Goal: Task Accomplishment & Management: Manage account settings

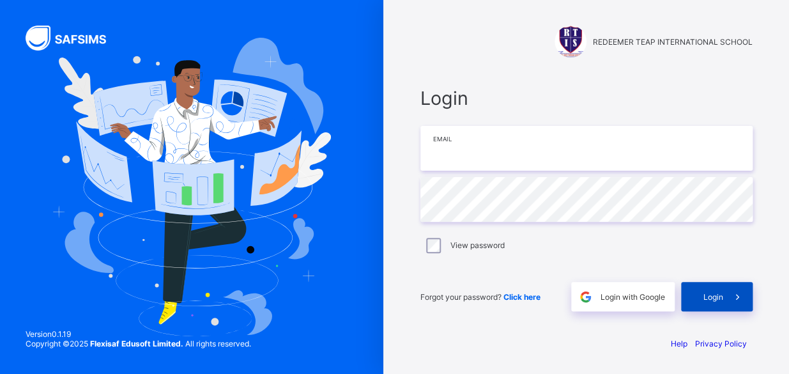
type input "**********"
click at [731, 295] on icon at bounding box center [737, 297] width 13 height 12
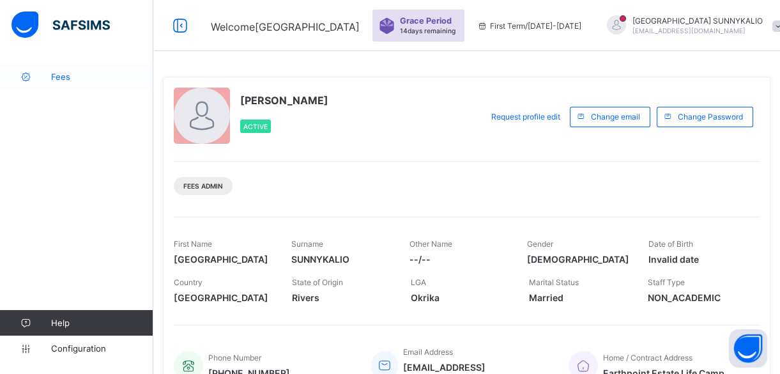
click at [50, 79] on icon at bounding box center [25, 77] width 51 height 10
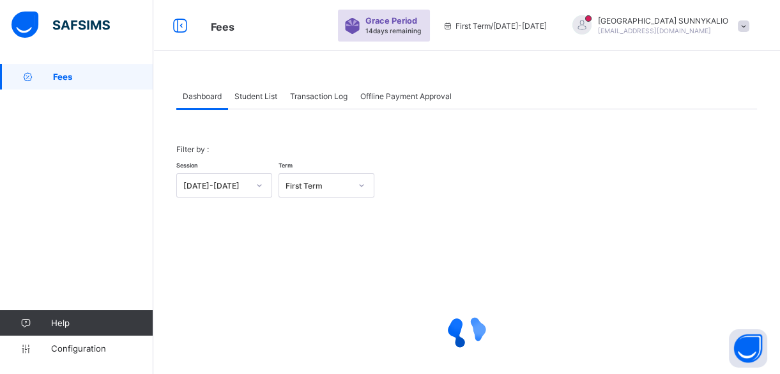
click at [262, 96] on span "Student List" at bounding box center [255, 96] width 43 height 10
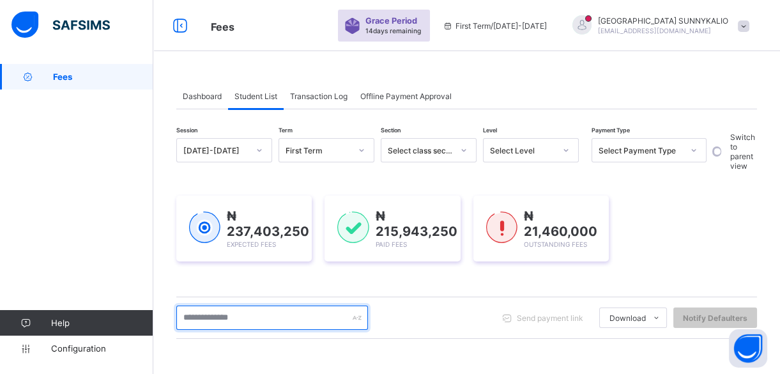
click at [264, 316] on input "text" at bounding box center [272, 317] width 192 height 24
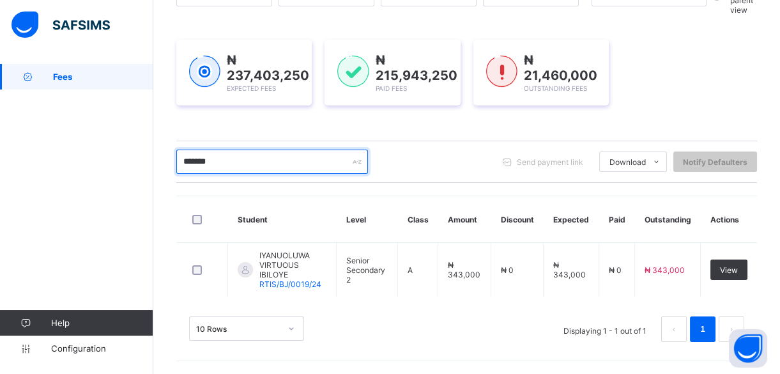
scroll to position [144, 0]
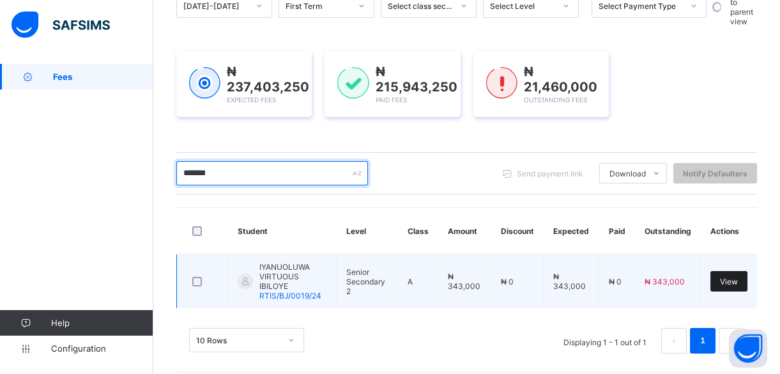
type input "*******"
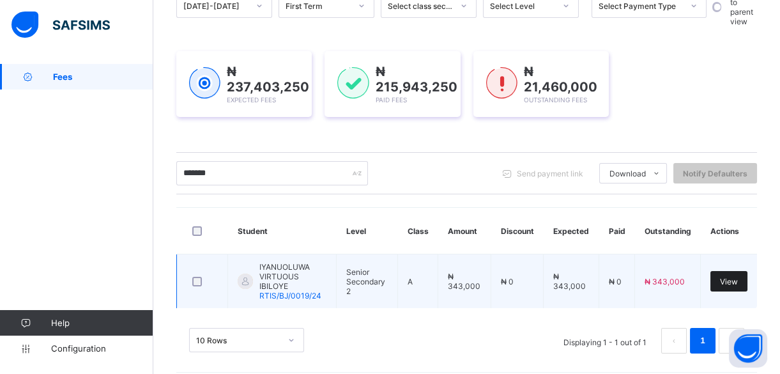
click at [738, 277] on span "View" at bounding box center [729, 282] width 18 height 10
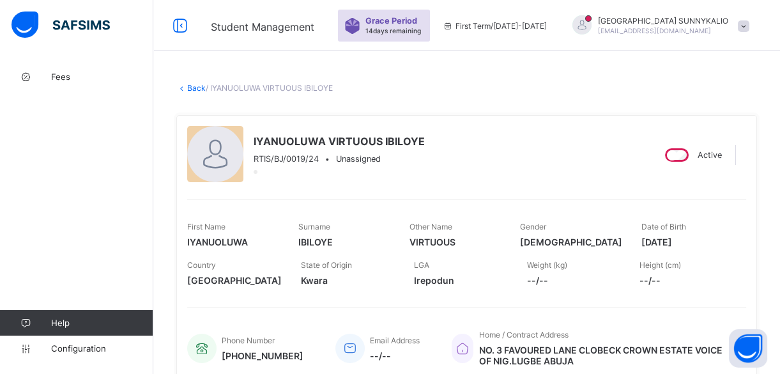
click at [201, 88] on link "Back" at bounding box center [196, 88] width 19 height 10
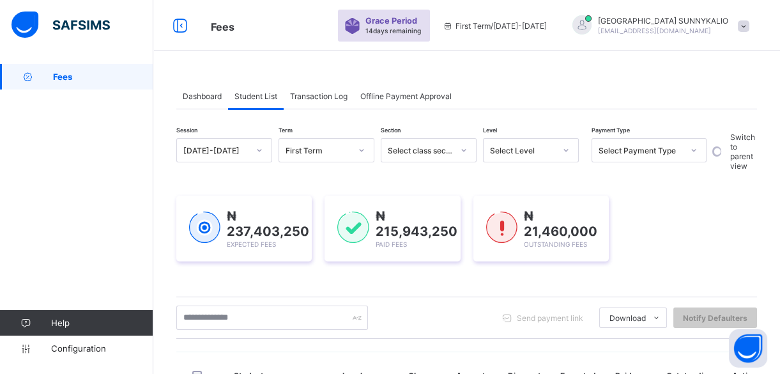
click at [317, 95] on span "Transaction Log" at bounding box center [318, 96] width 57 height 10
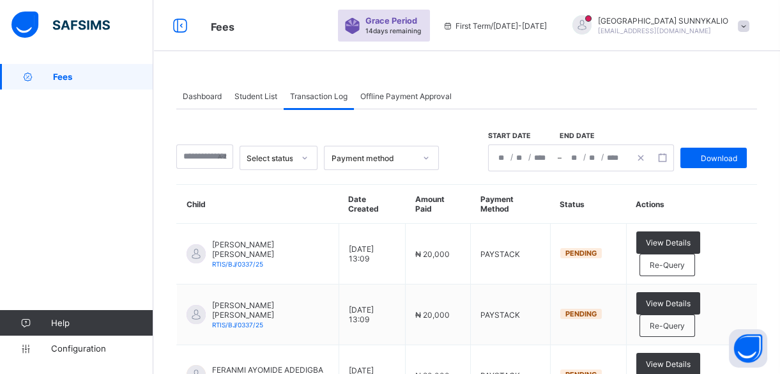
click at [307, 156] on icon at bounding box center [305, 157] width 8 height 13
click at [293, 206] on div "Pending" at bounding box center [278, 205] width 77 height 20
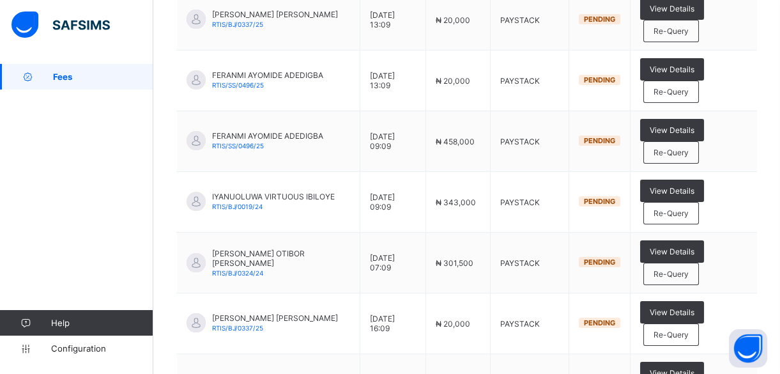
scroll to position [348, 0]
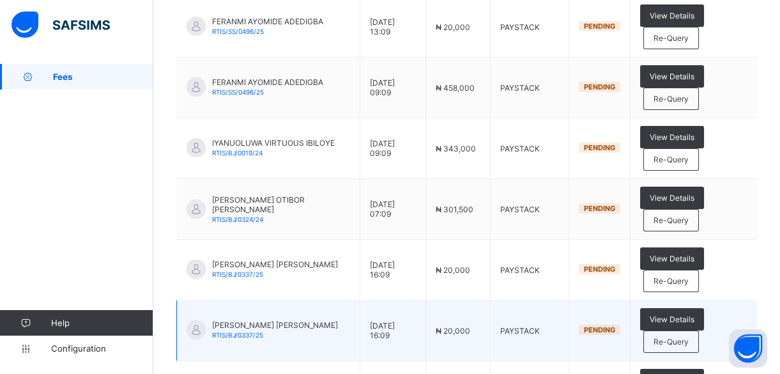
click at [547, 334] on td "PAYSTACK" at bounding box center [529, 330] width 79 height 61
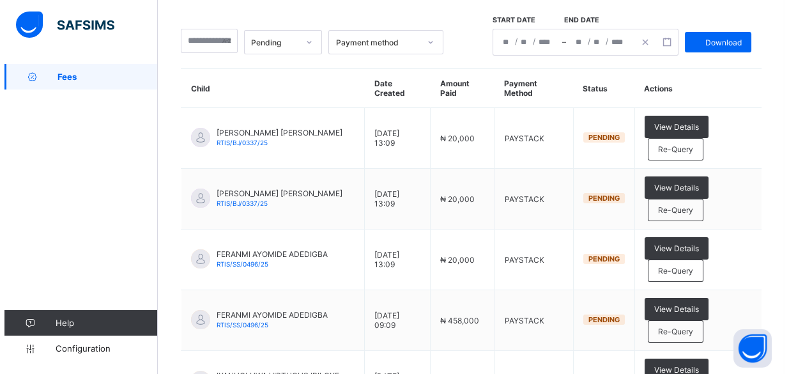
scroll to position [0, 0]
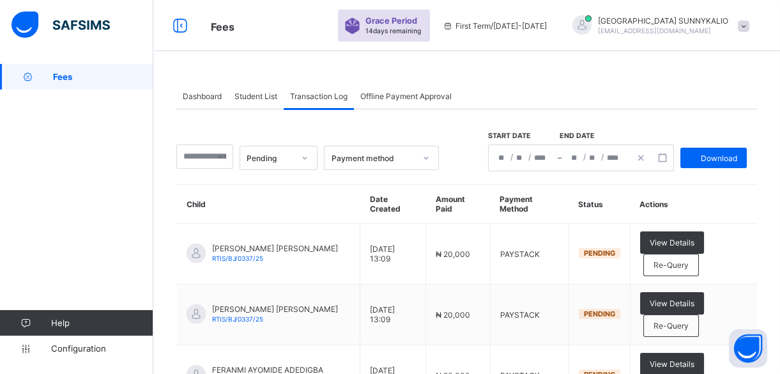
click at [749, 26] on span at bounding box center [743, 25] width 11 height 11
drag, startPoint x: 754, startPoint y: 26, endPoint x: 749, endPoint y: 32, distance: 8.6
click at [749, 32] on div "[PERSON_NAME] [EMAIL_ADDRESS][DOMAIN_NAME]" at bounding box center [658, 25] width 196 height 21
click at [710, 128] on span "Logout" at bounding box center [708, 126] width 84 height 15
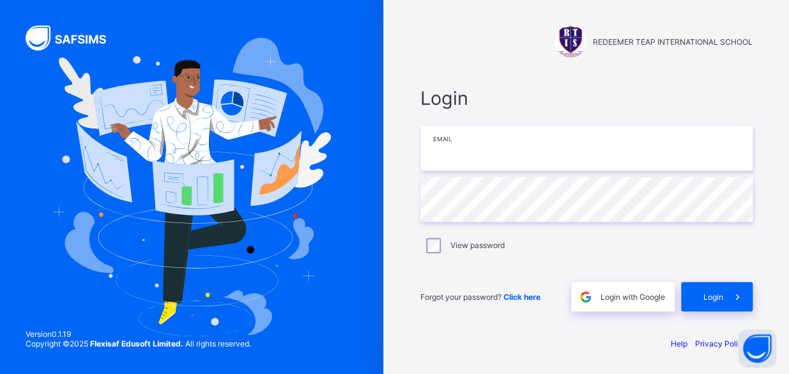
type input "**********"
